Goal: Use online tool/utility: Utilize a website feature to perform a specific function

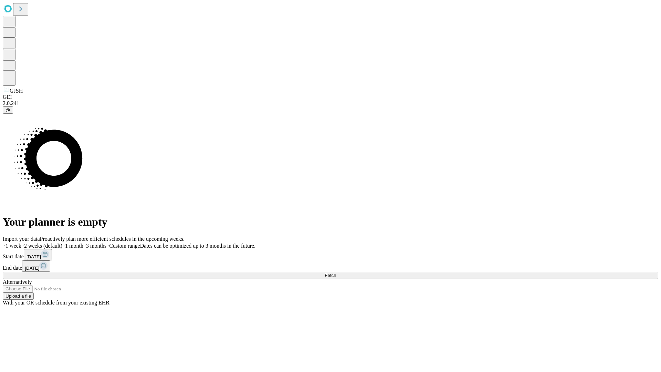
click at [336, 273] on span "Fetch" at bounding box center [329, 275] width 11 height 5
